Goal: Information Seeking & Learning: Learn about a topic

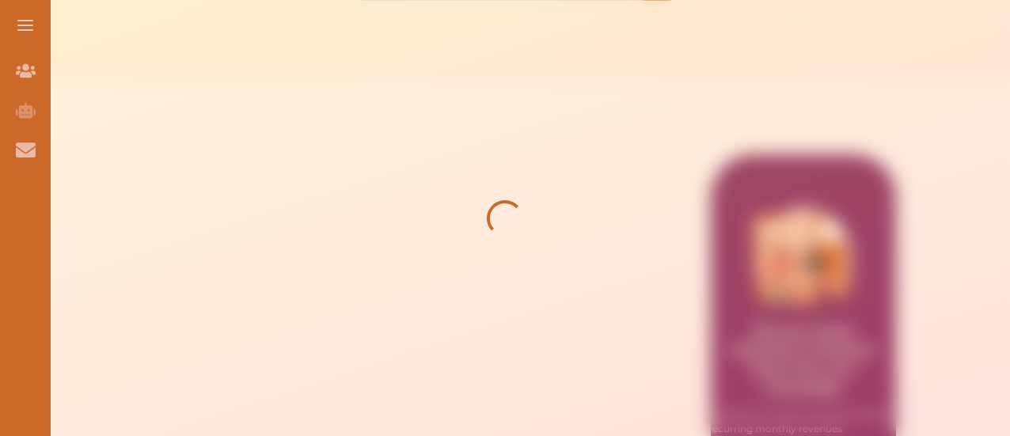
scroll to position [195, 0]
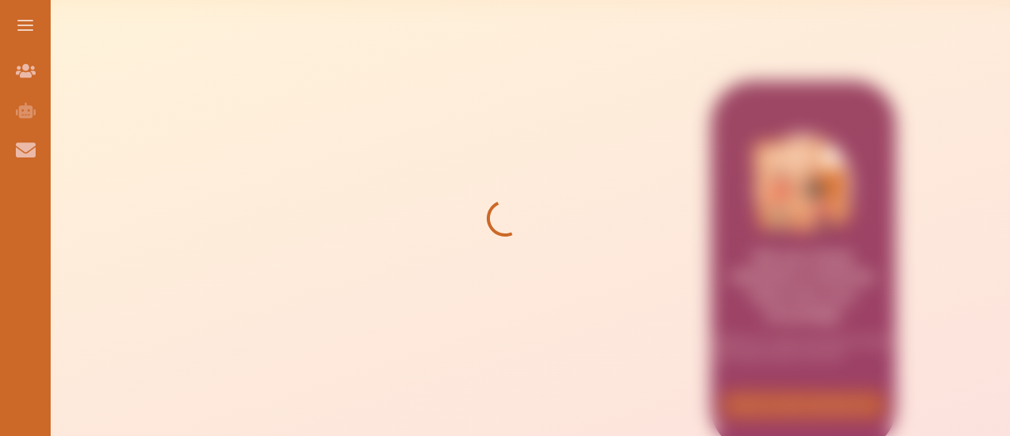
drag, startPoint x: 1013, startPoint y: 133, endPoint x: 1013, endPoint y: 221, distance: 87.9
click at [1010, 221] on html "Join Our Team Join Our Team AI Tutor (Coming Soon) AI Tutor Contact Us Contact …" at bounding box center [505, 356] width 1010 height 1103
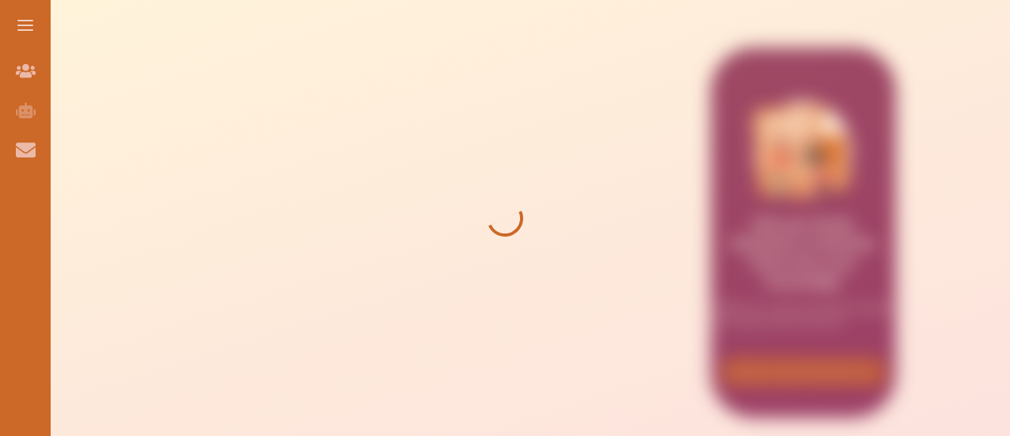
scroll to position [610, 0]
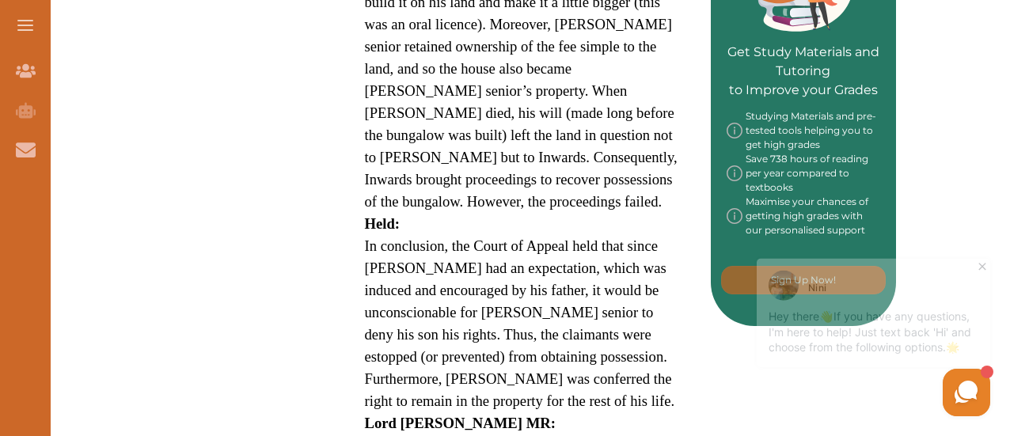
scroll to position [686, 0]
